Goal: Find specific page/section: Find specific page/section

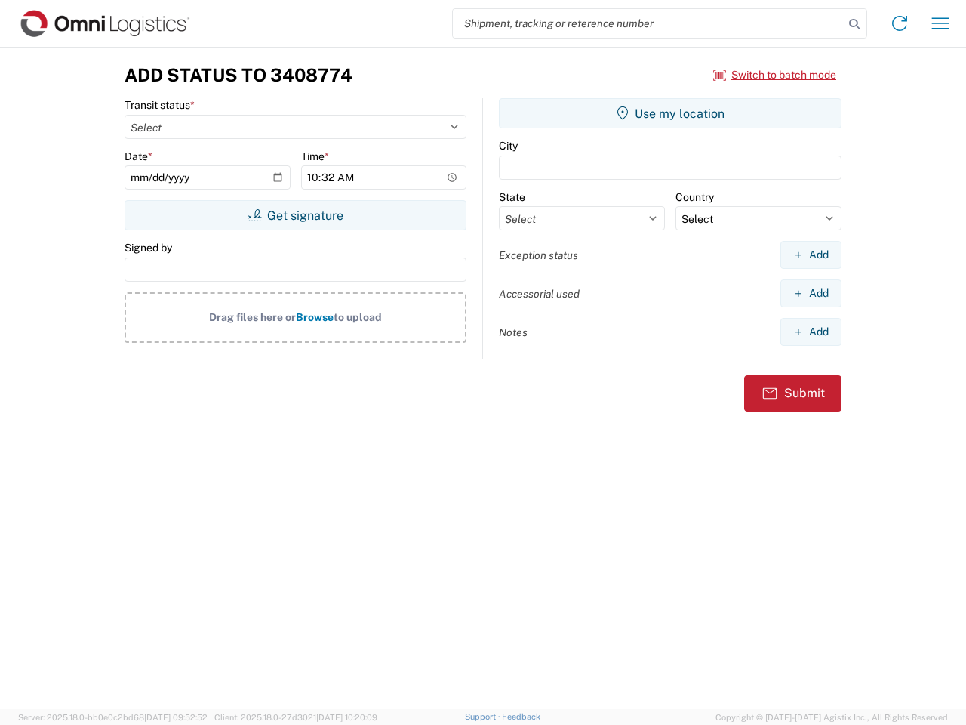
click at [648, 23] on input "search" at bounding box center [648, 23] width 391 height 29
click at [855, 24] on icon at bounding box center [854, 24] width 21 height 21
click at [900, 23] on icon at bounding box center [900, 23] width 24 height 24
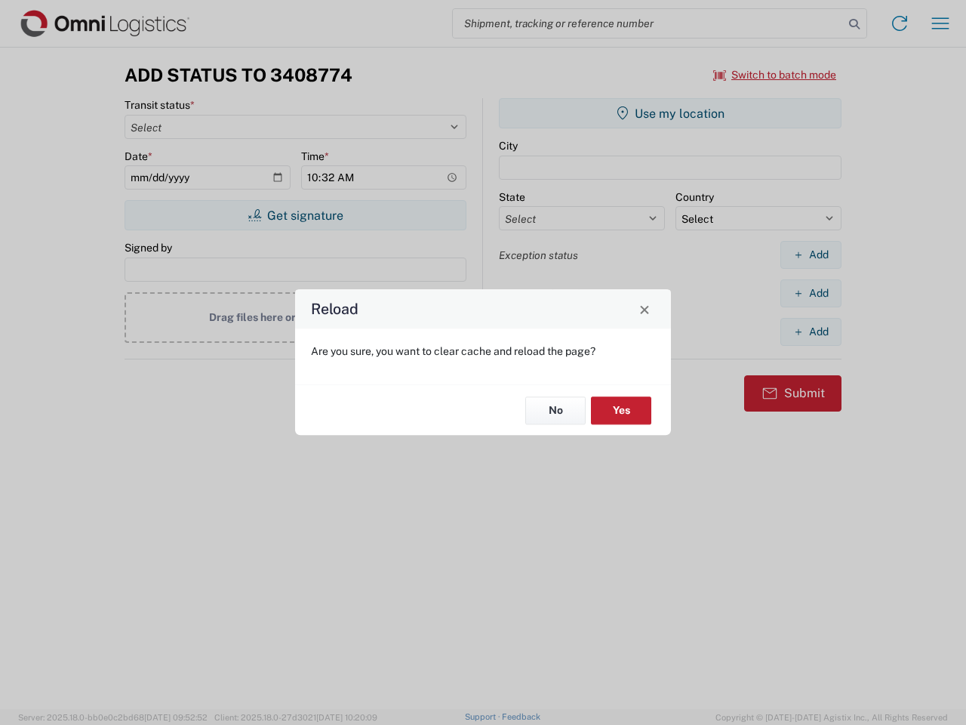
click at [941, 23] on div "Reload Are you sure, you want to clear cache and reload the page? No Yes" at bounding box center [483, 362] width 966 height 725
click at [775, 75] on div "Reload Are you sure, you want to clear cache and reload the page? No Yes" at bounding box center [483, 362] width 966 height 725
click at [295, 215] on div "Reload Are you sure, you want to clear cache and reload the page? No Yes" at bounding box center [483, 362] width 966 height 725
click at [670, 113] on div "Reload Are you sure, you want to clear cache and reload the page? No Yes" at bounding box center [483, 362] width 966 height 725
click at [811, 254] on div "Reload Are you sure, you want to clear cache and reload the page? No Yes" at bounding box center [483, 362] width 966 height 725
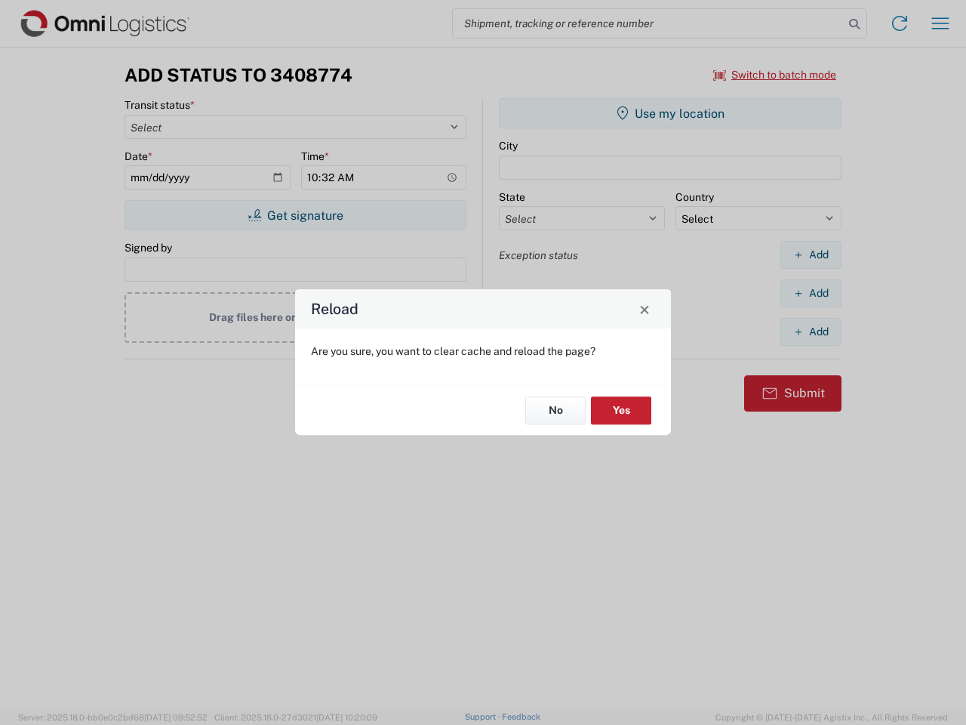
click at [811, 293] on div "Reload Are you sure, you want to clear cache and reload the page? No Yes" at bounding box center [483, 362] width 966 height 725
click at [811, 331] on div "Reload Are you sure, you want to clear cache and reload the page? No Yes" at bounding box center [483, 362] width 966 height 725
